Goal: Find specific page/section: Find specific page/section

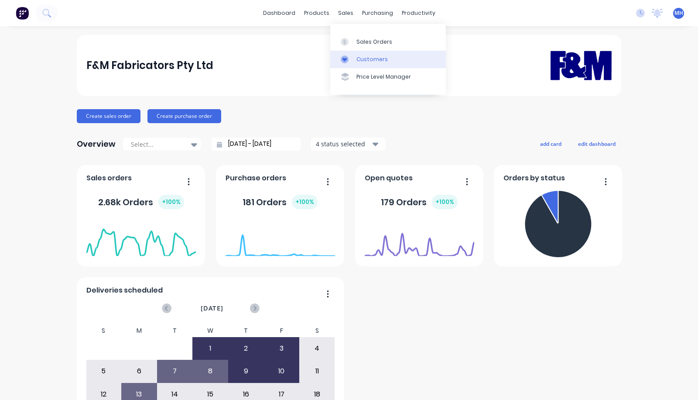
click at [357, 57] on div "Customers" at bounding box center [371, 59] width 31 height 8
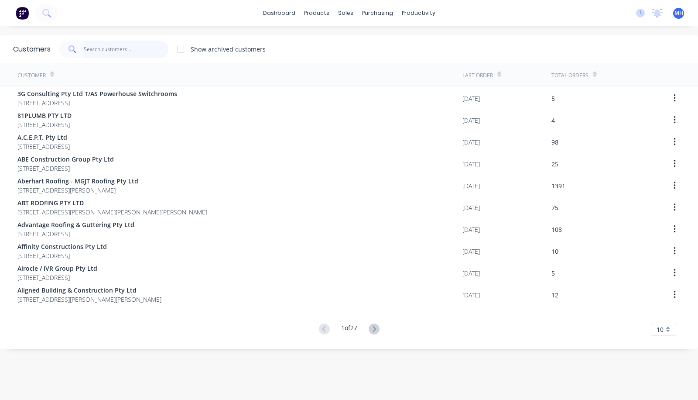
click at [137, 54] on input "text" at bounding box center [126, 49] width 85 height 17
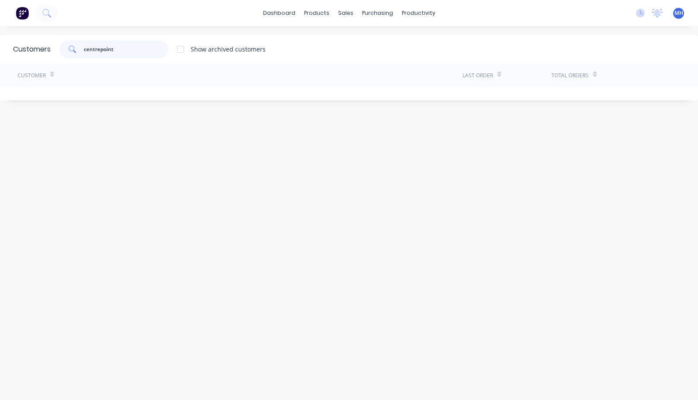
type input "centrepoint"
click at [181, 49] on div at bounding box center [180, 49] width 17 height 17
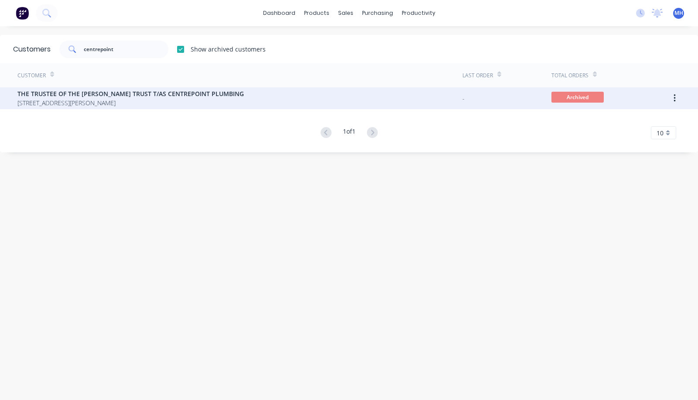
click at [205, 103] on span "[STREET_ADDRESS][PERSON_NAME]" at bounding box center [130, 102] width 226 height 9
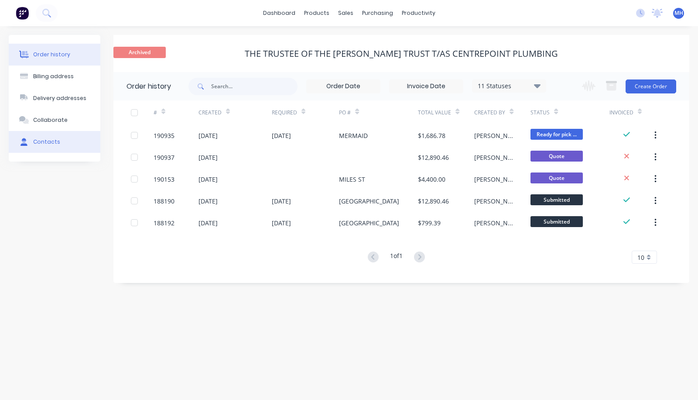
click at [62, 146] on button "Contacts" at bounding box center [55, 142] width 92 height 22
